Goal: Task Accomplishment & Management: Manage account settings

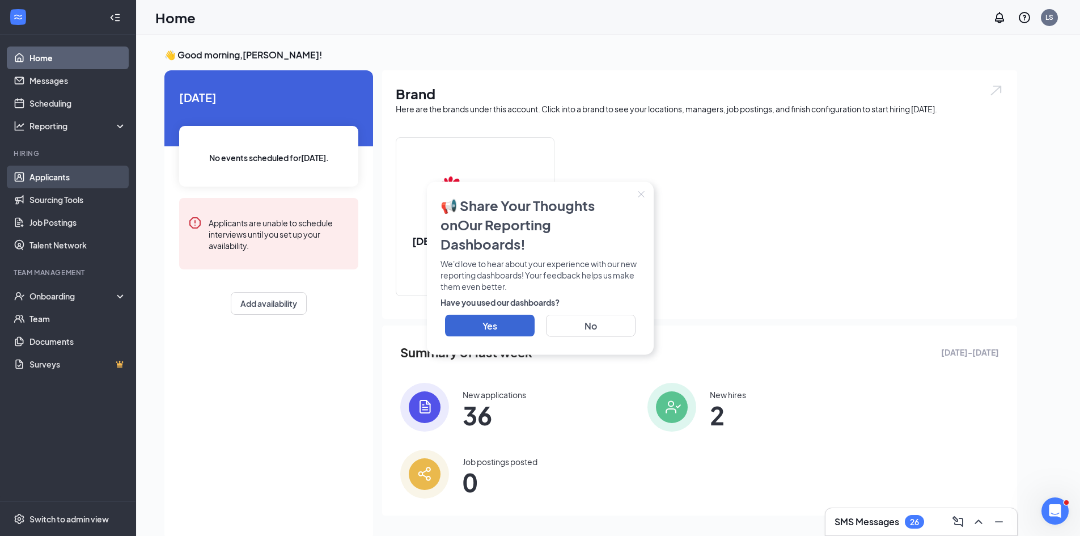
click at [103, 171] on link "Applicants" at bounding box center [77, 177] width 97 height 23
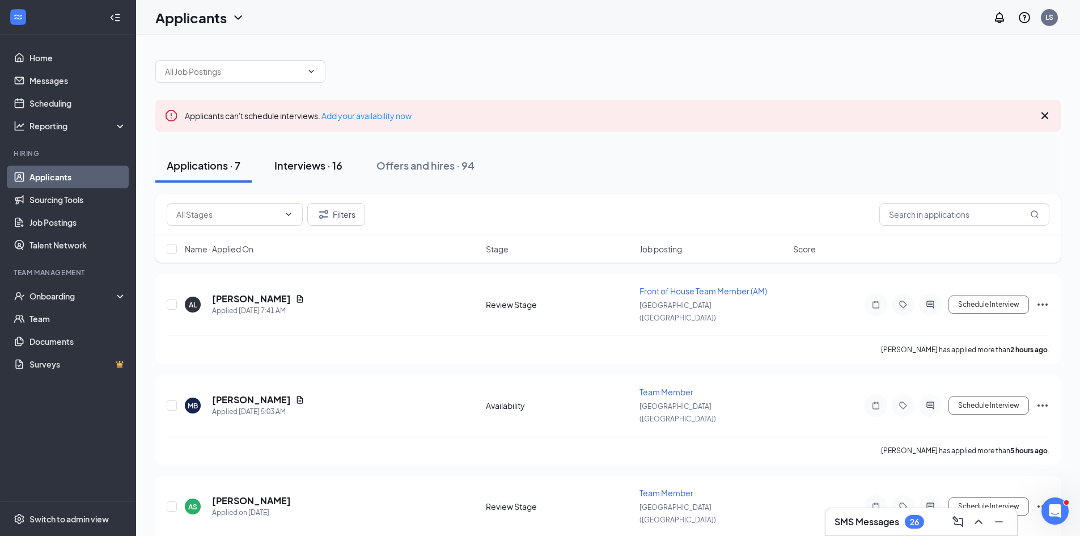
click at [303, 156] on button "Interviews · 16" at bounding box center [308, 166] width 91 height 34
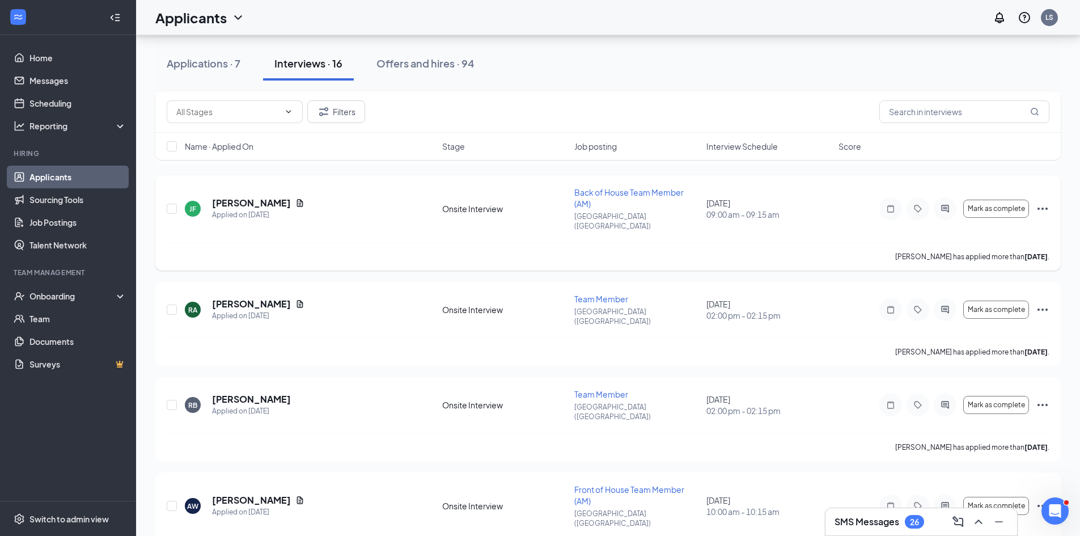
scroll to position [1206, 0]
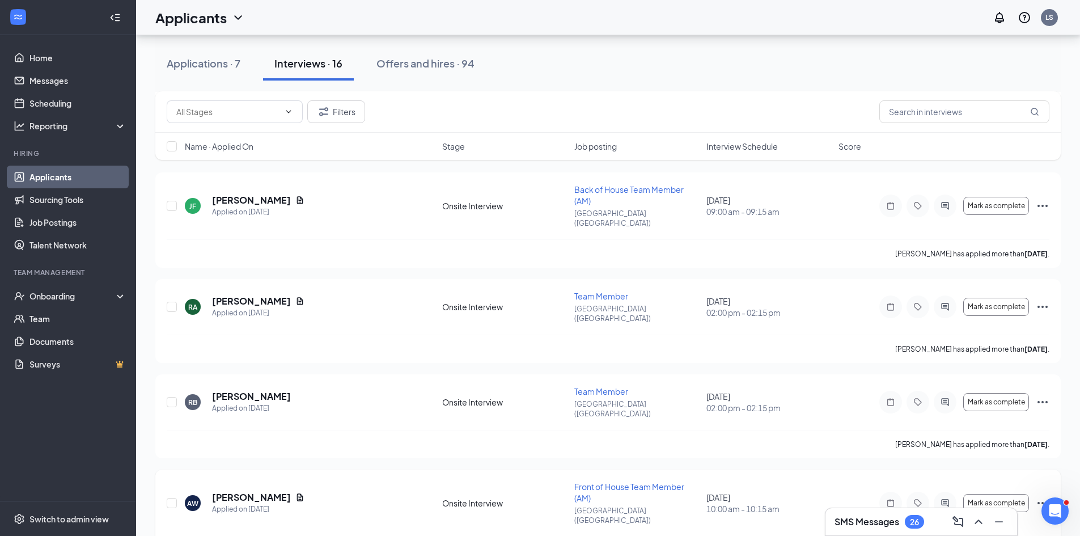
click at [559, 496] on icon "Ellipses" at bounding box center [1043, 503] width 14 height 14
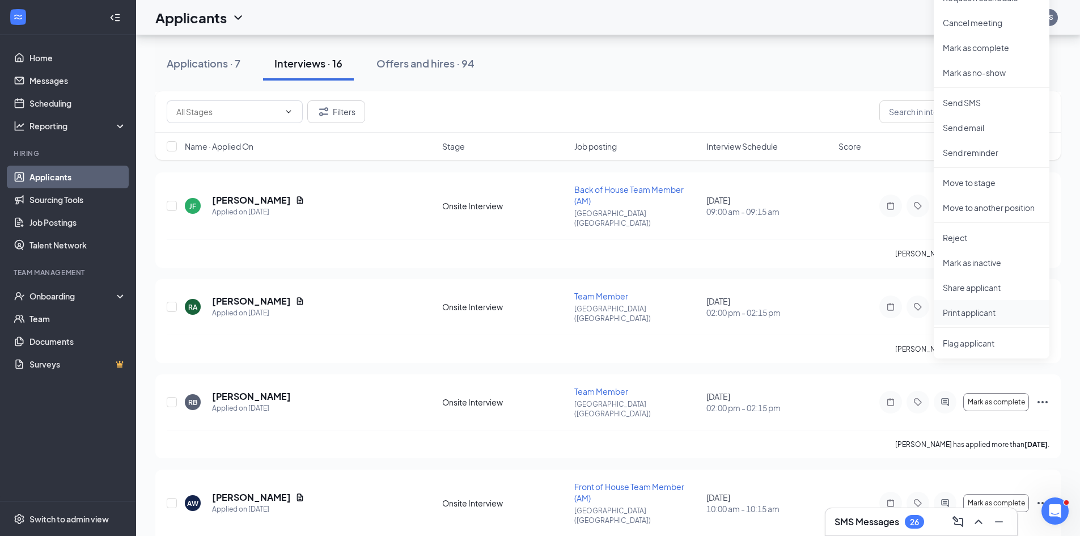
click at [559, 310] on p "Print applicant" at bounding box center [992, 312] width 98 height 11
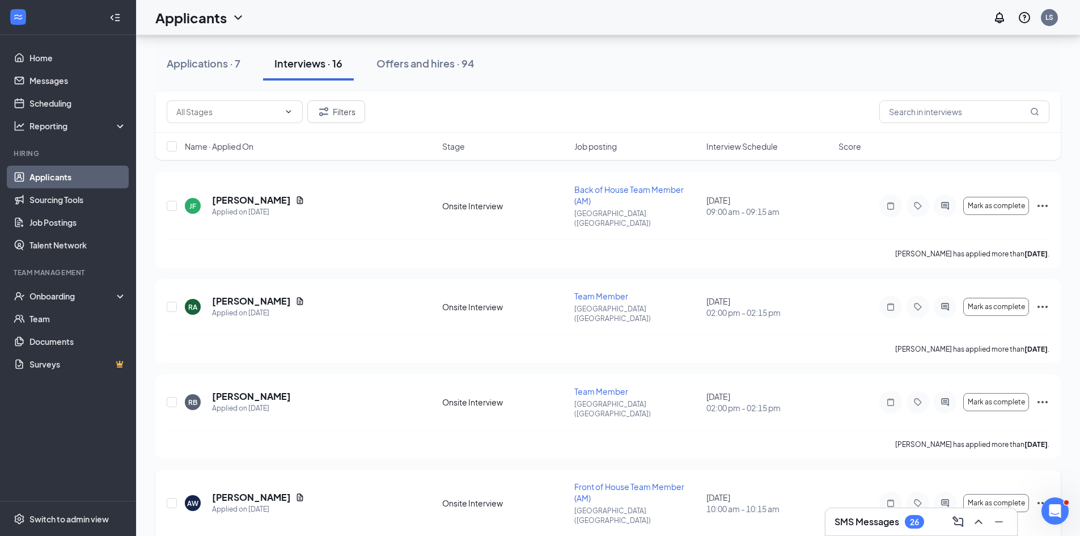
click at [559, 496] on icon "Ellipses" at bounding box center [1043, 503] width 14 height 14
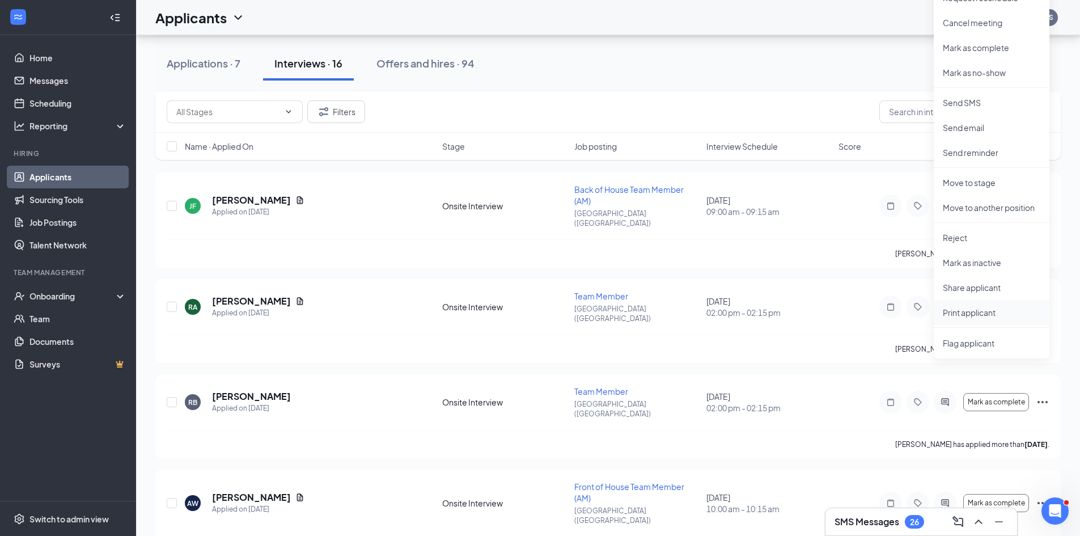
click at [559, 314] on p "Print applicant" at bounding box center [992, 312] width 98 height 11
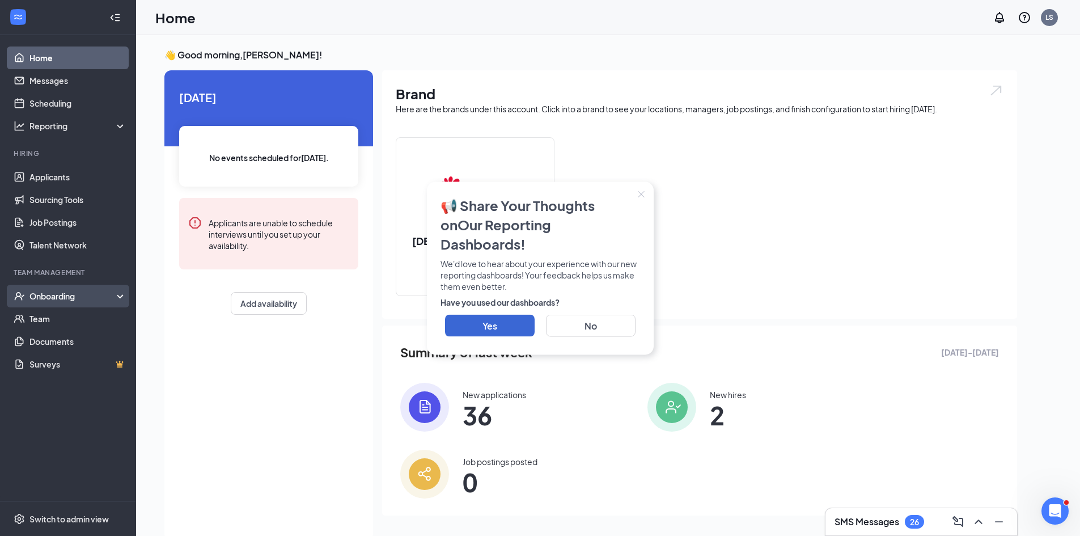
click at [27, 287] on div "Onboarding" at bounding box center [68, 296] width 136 height 23
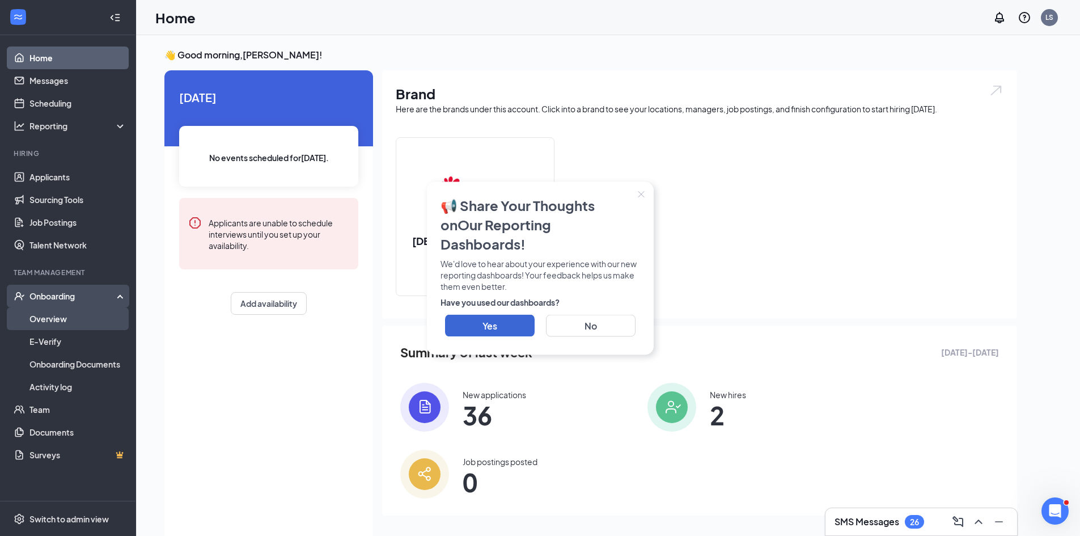
click at [55, 312] on link "Overview" at bounding box center [77, 318] width 97 height 23
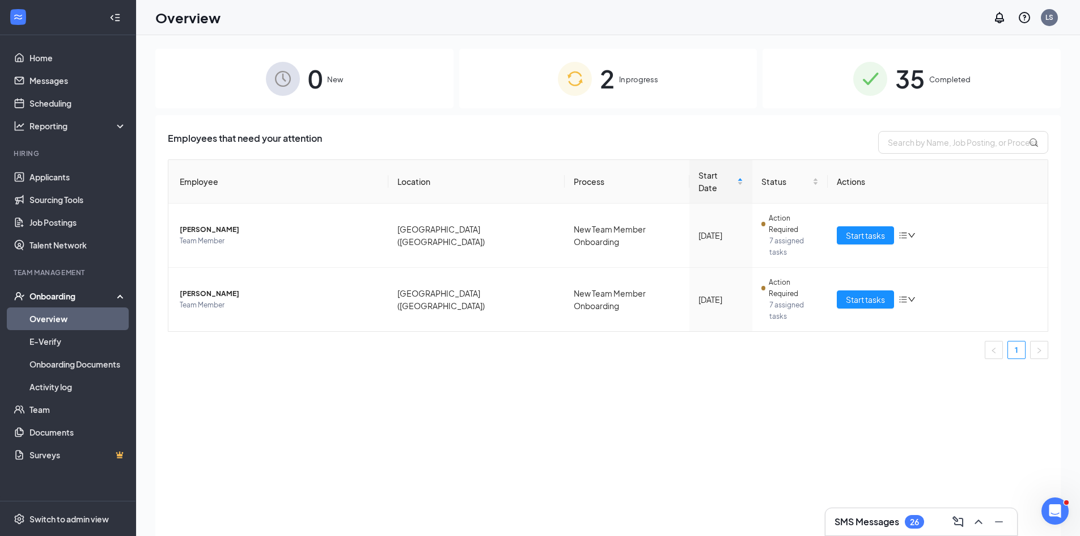
click at [640, 66] on div "2 In progress" at bounding box center [608, 79] width 298 height 60
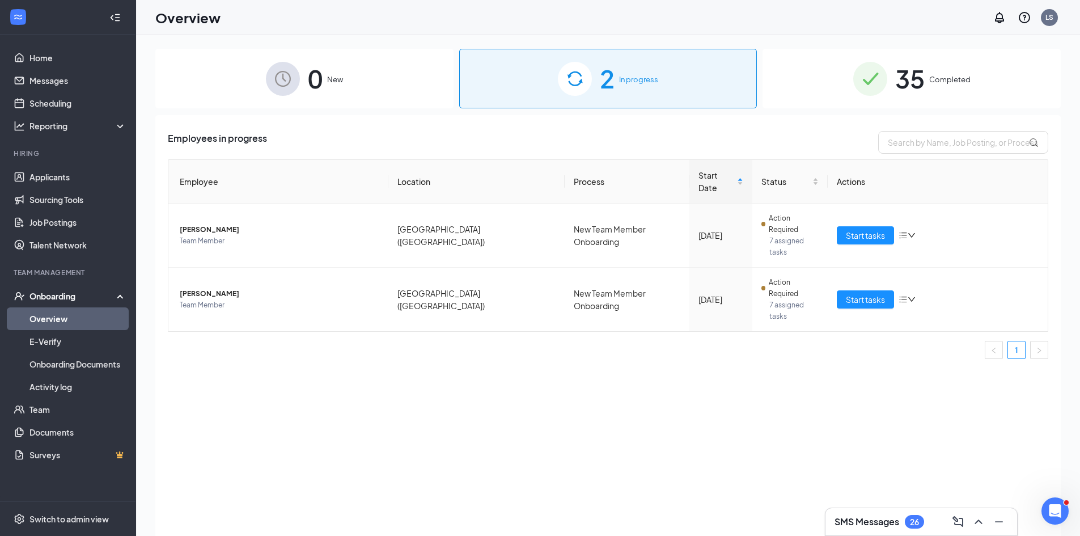
click at [905, 87] on span "35" at bounding box center [909, 78] width 29 height 39
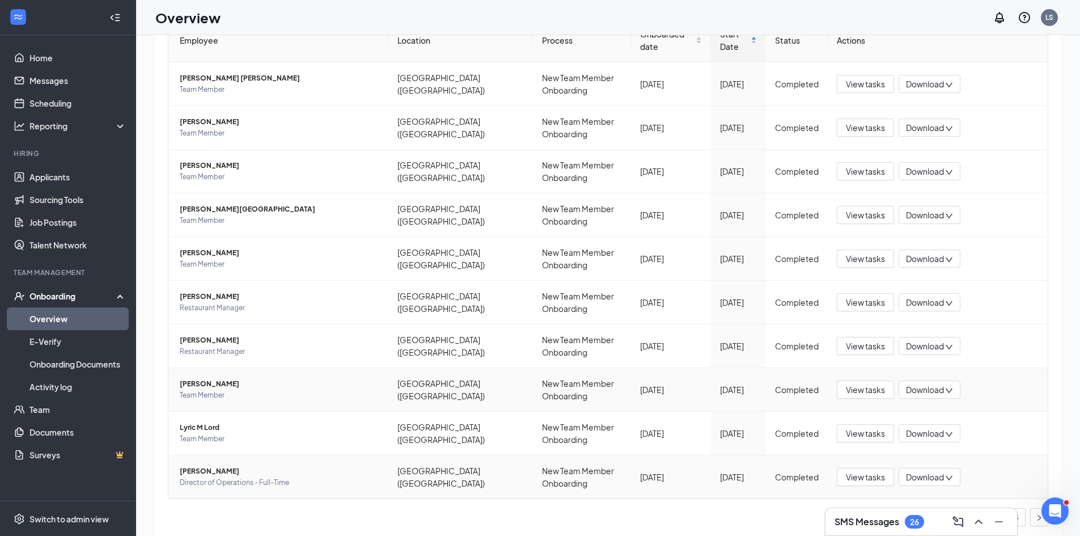
scroll to position [51, 0]
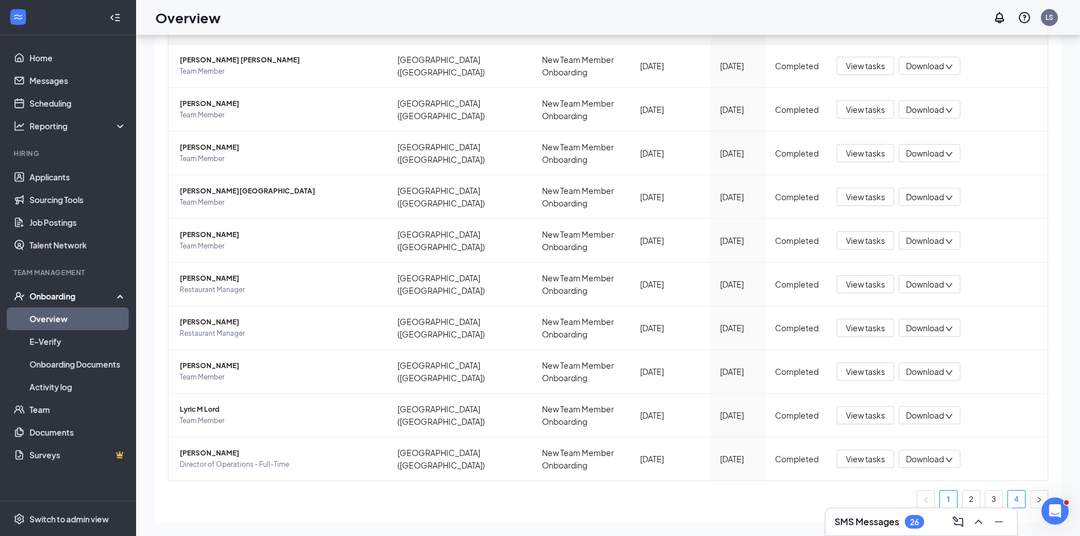
click at [1008, 490] on link "4" at bounding box center [1016, 498] width 17 height 17
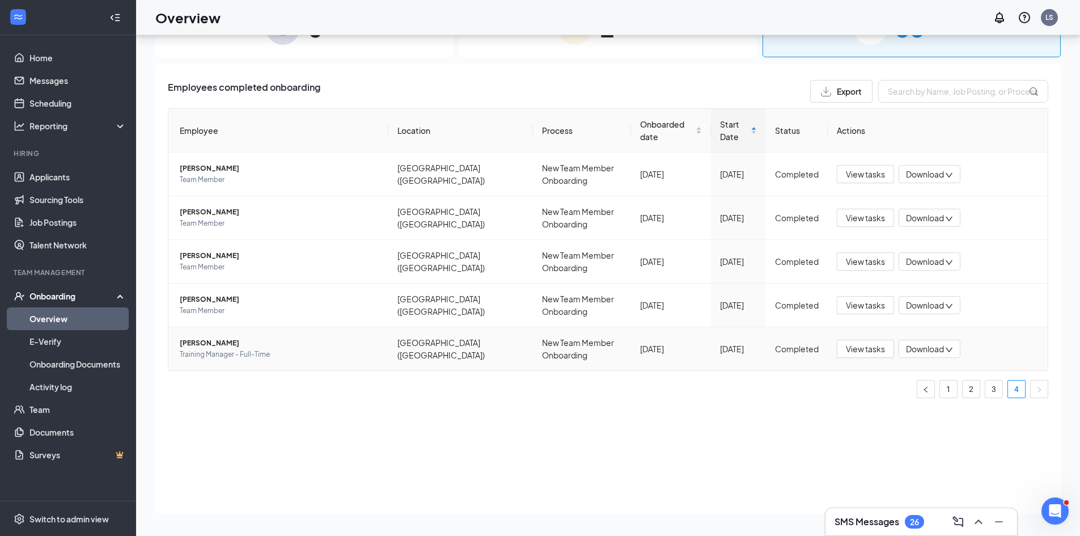
click at [206, 337] on span "Daniel J Harper" at bounding box center [280, 342] width 200 height 11
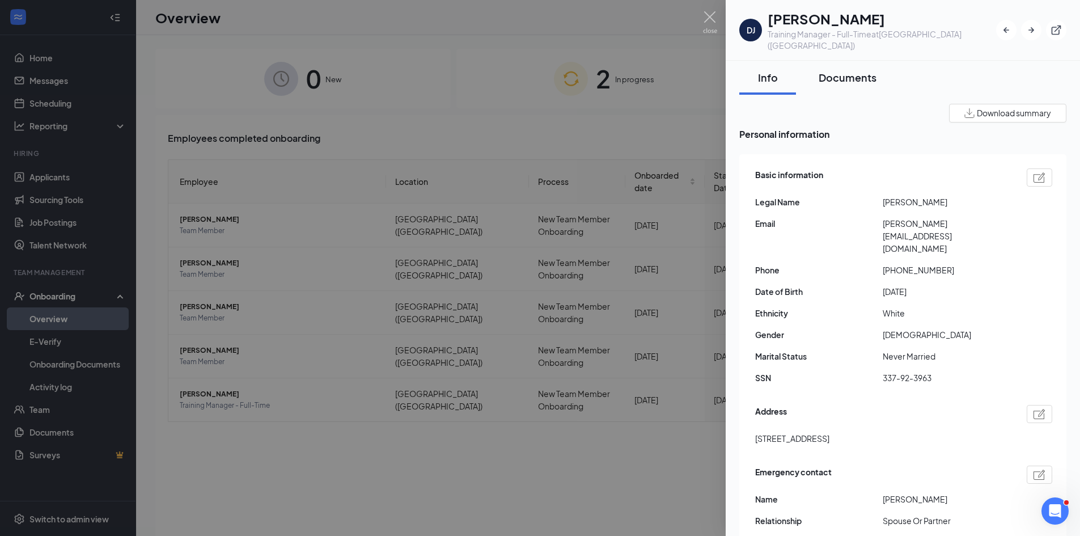
click at [842, 70] on div "Documents" at bounding box center [848, 77] width 58 height 14
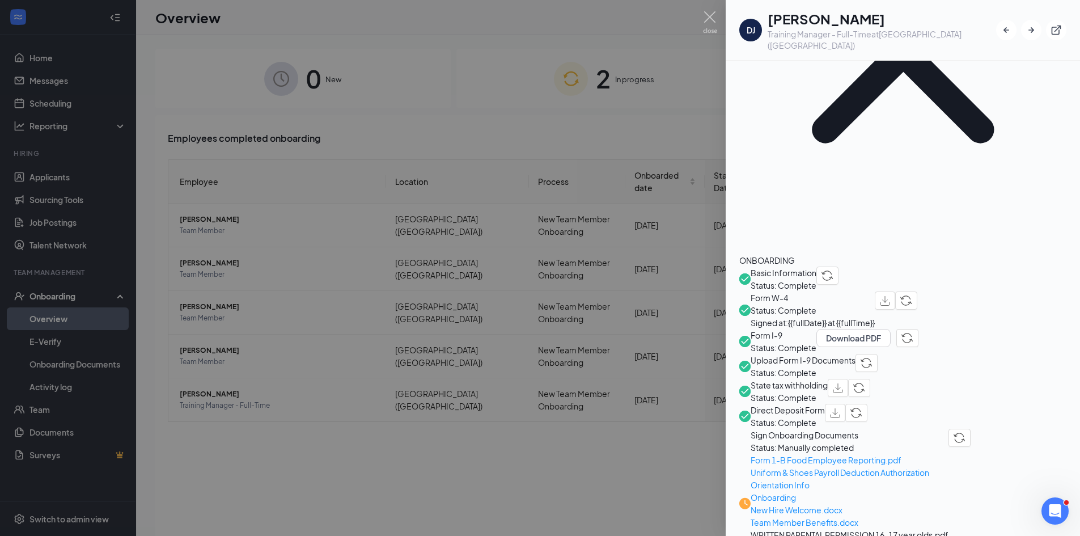
scroll to position [113, 0]
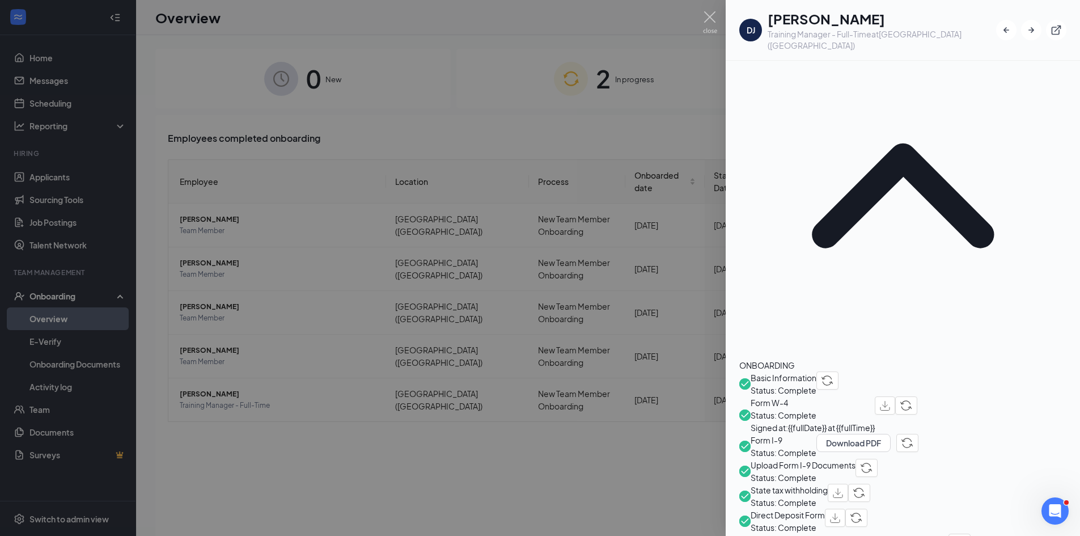
click at [857, 516] on span "Sign Onboarding Documents" at bounding box center [850, 540] width 198 height 12
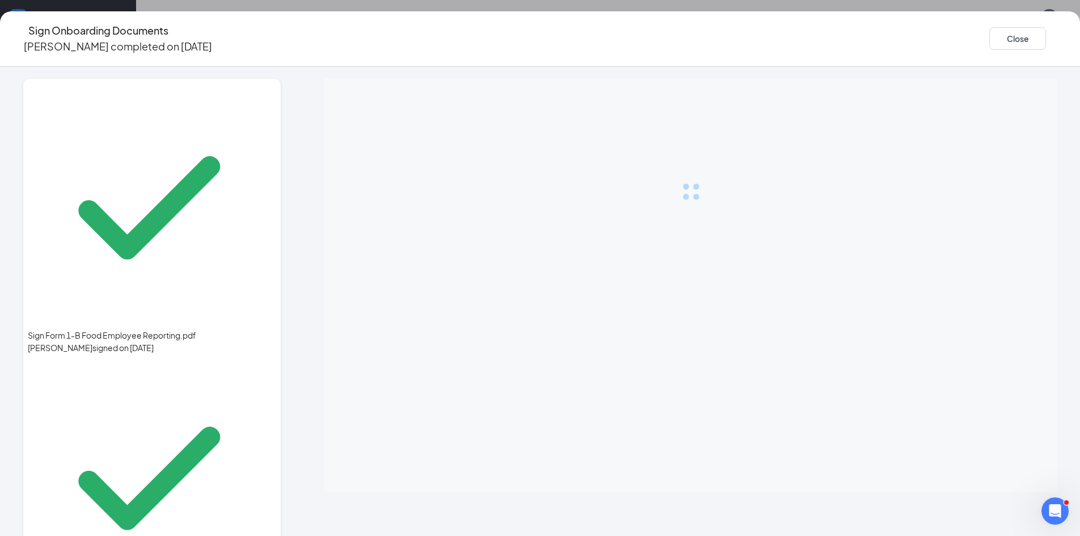
click at [989, 35] on button "Close" at bounding box center [1017, 38] width 57 height 23
